Goal: Information Seeking & Learning: Learn about a topic

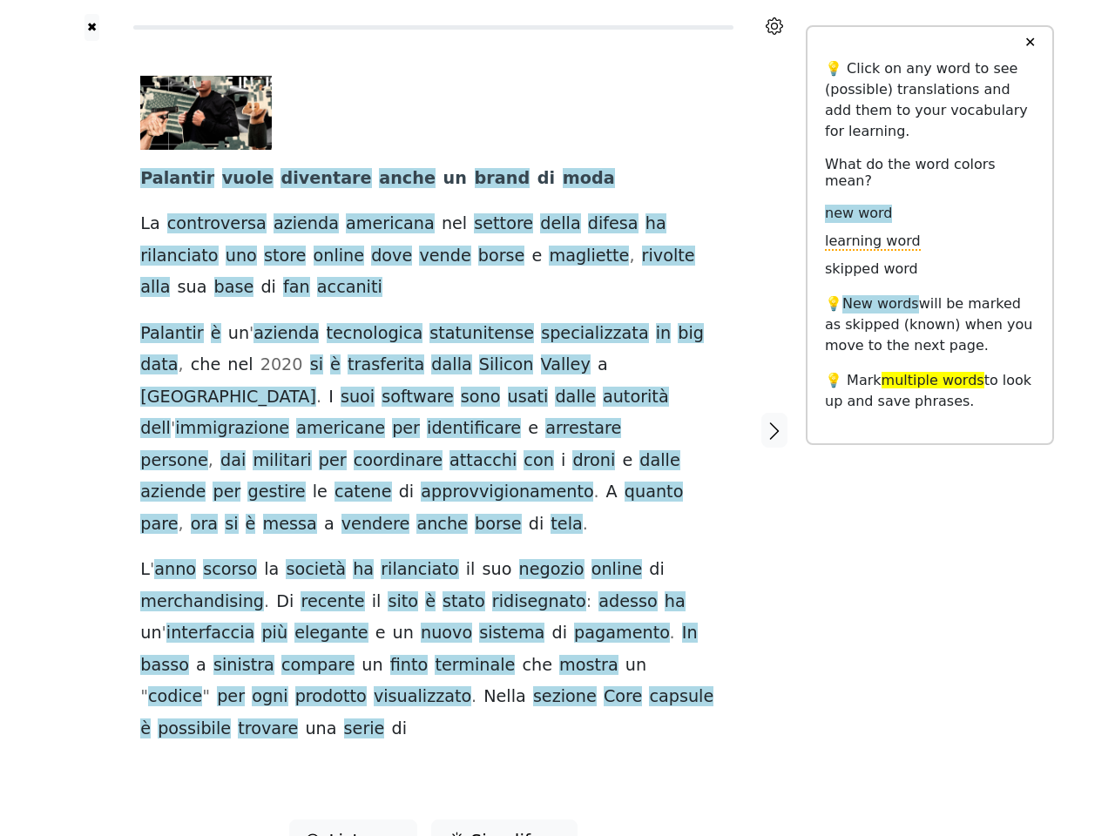
click at [572, 450] on span "droni" at bounding box center [593, 461] width 43 height 22
click at [774, 26] on icon at bounding box center [774, 25] width 17 height 17
click at [91, 407] on div at bounding box center [92, 430] width 62 height 779
click at [385, 418] on span "americane" at bounding box center [340, 429] width 89 height 22
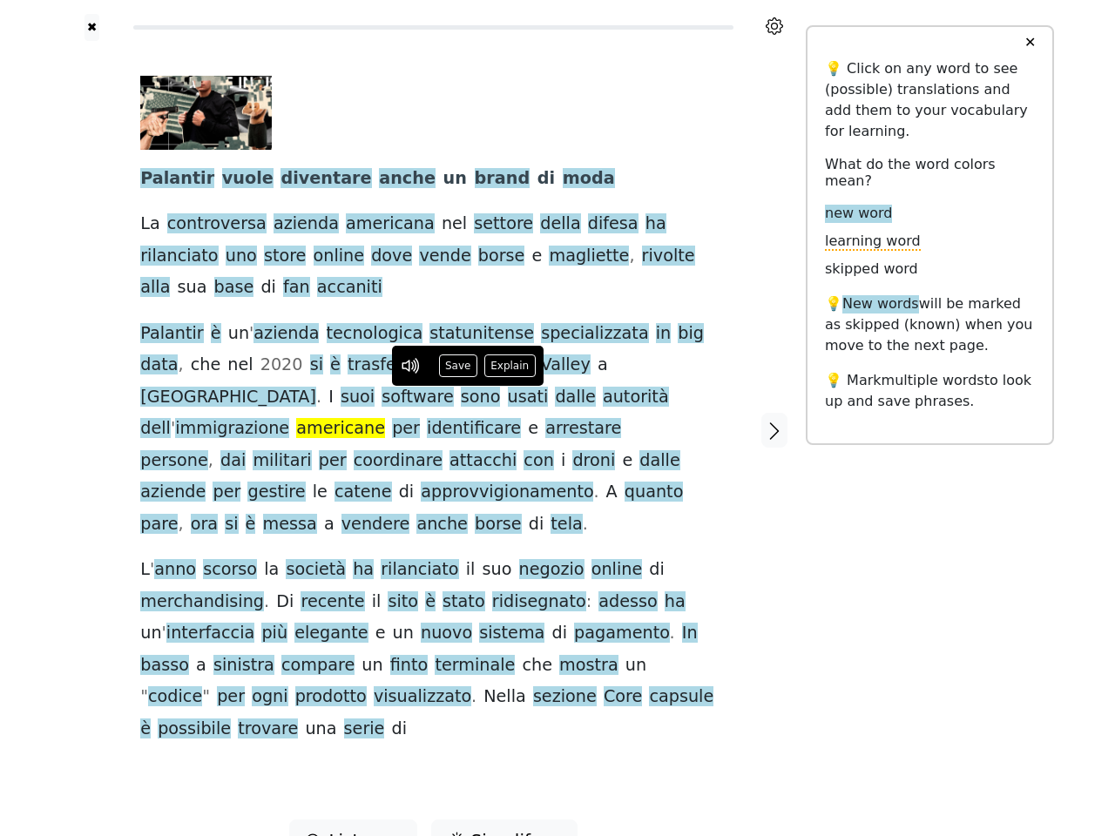
click at [171, 179] on span "Palantir" at bounding box center [177, 179] width 74 height 22
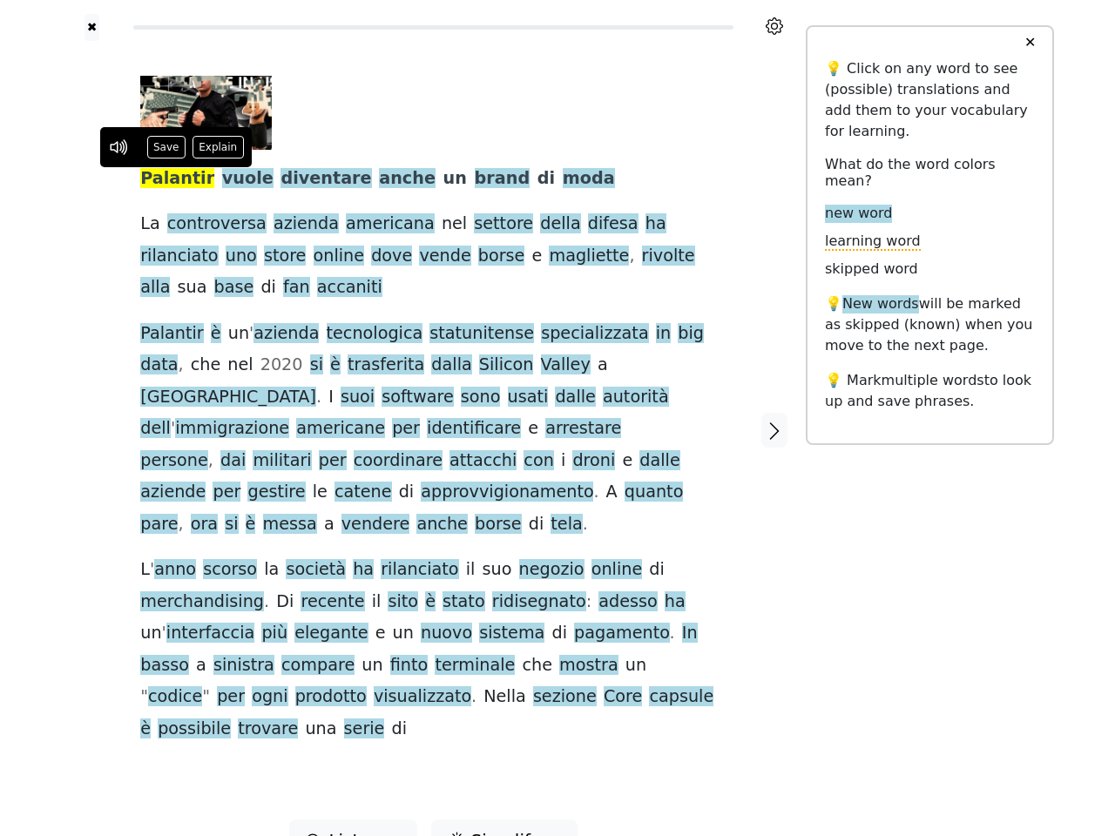
click at [229, 179] on span "vuole" at bounding box center [247, 179] width 51 height 22
click at [294, 179] on span "diventare" at bounding box center [326, 179] width 91 height 22
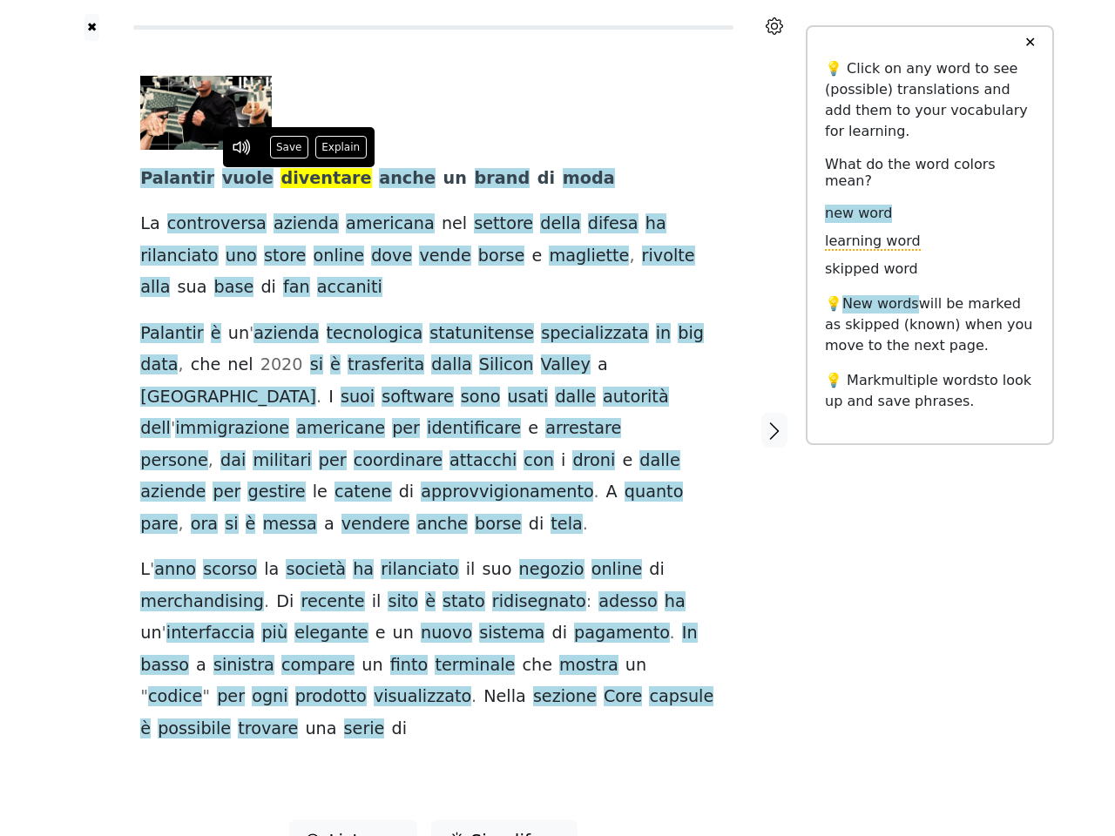
click at [379, 179] on span "anche" at bounding box center [407, 179] width 57 height 22
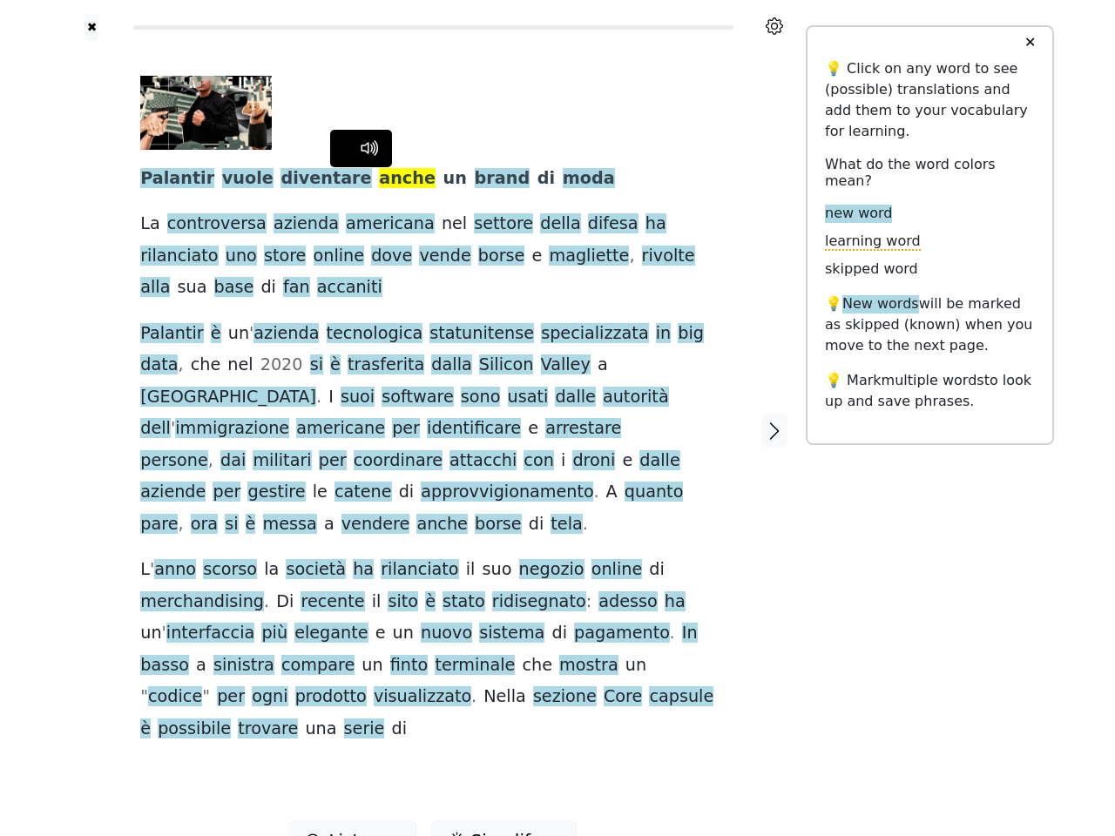
click at [443, 179] on span "un" at bounding box center [455, 179] width 24 height 22
click at [475, 179] on span "brand" at bounding box center [503, 179] width 56 height 22
